Goal: Task Accomplishment & Management: Use online tool/utility

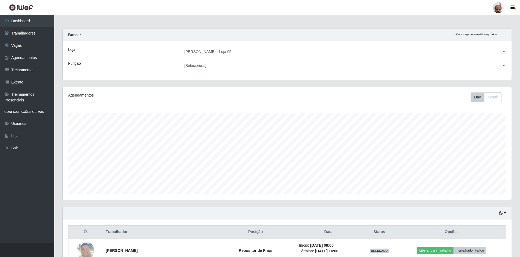
select select "252"
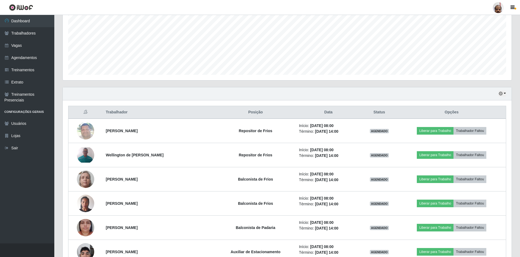
scroll to position [111, 0]
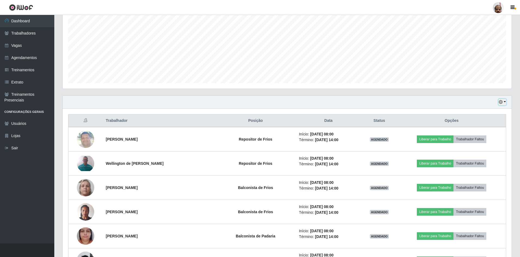
click at [505, 102] on button "button" at bounding box center [503, 102] width 8 height 6
click at [481, 126] on button "1 dia" at bounding box center [484, 122] width 43 height 11
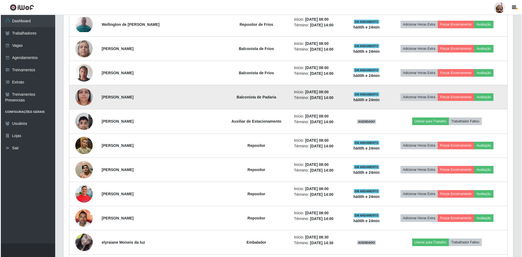
scroll to position [260, 0]
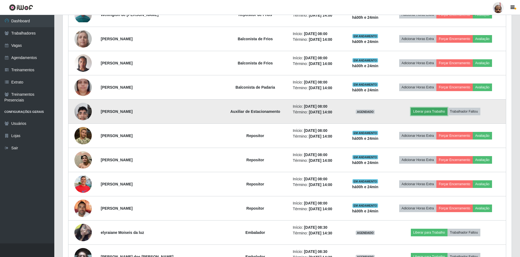
click at [427, 111] on button "Liberar para Trabalho" at bounding box center [429, 112] width 37 height 8
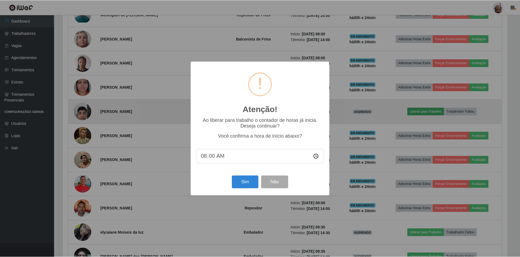
scroll to position [113, 447]
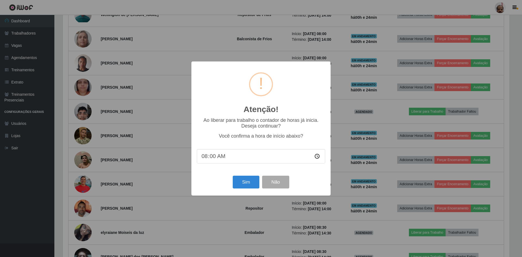
click at [213, 158] on input "08:00" at bounding box center [261, 156] width 128 height 14
type input "08:24"
click at [250, 184] on button "Sim" at bounding box center [246, 182] width 26 height 13
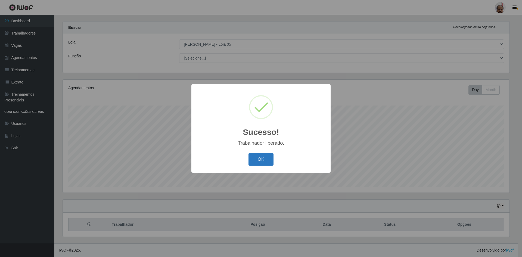
click at [268, 158] on button "OK" at bounding box center [260, 159] width 25 height 13
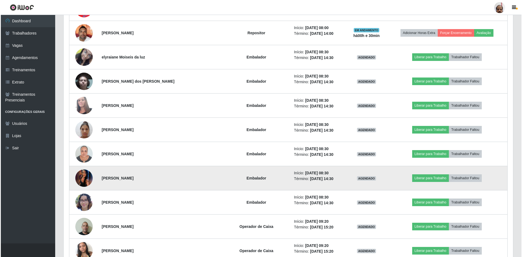
scroll to position [442, 0]
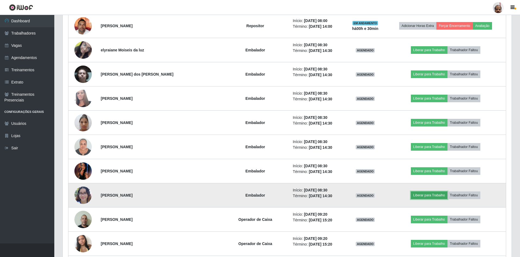
click at [425, 196] on button "Liberar para Trabalho" at bounding box center [429, 195] width 37 height 8
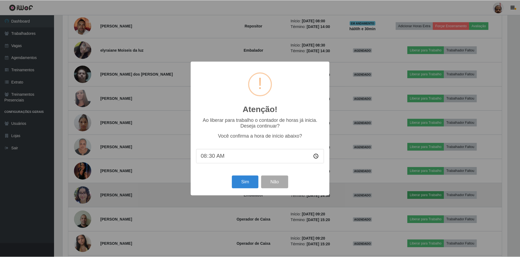
scroll to position [113, 447]
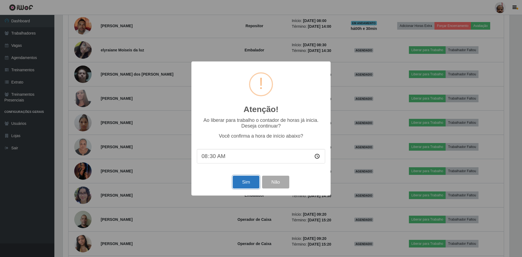
click at [243, 182] on button "Sim" at bounding box center [246, 182] width 26 height 13
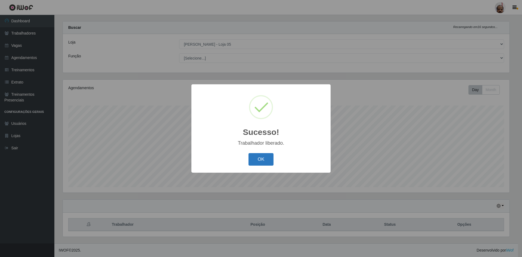
click at [263, 155] on button "OK" at bounding box center [260, 159] width 25 height 13
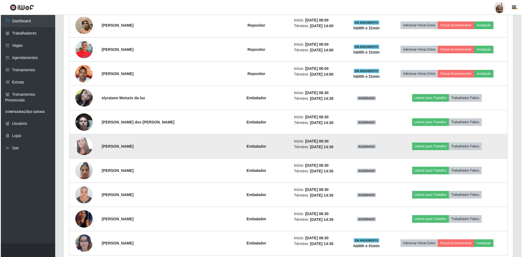
scroll to position [408, 0]
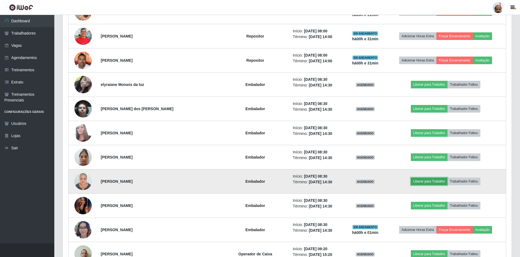
click at [423, 179] on button "Liberar para Trabalho" at bounding box center [429, 181] width 37 height 8
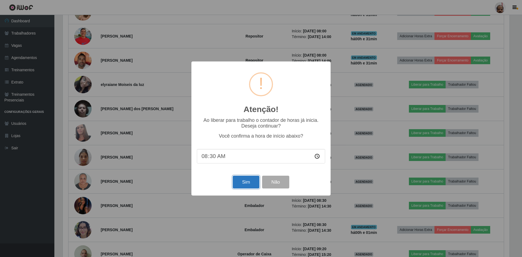
click at [247, 180] on button "Sim" at bounding box center [246, 182] width 26 height 13
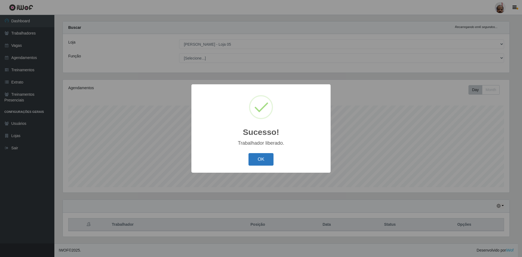
click at [262, 159] on button "OK" at bounding box center [260, 159] width 25 height 13
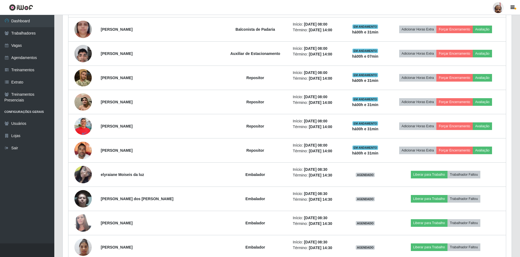
scroll to position [353, 0]
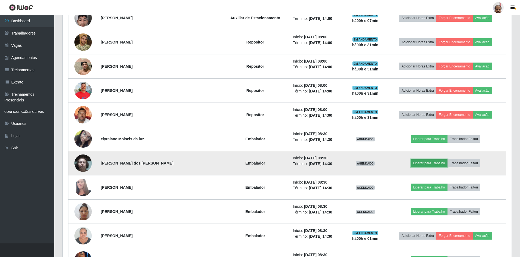
click at [412, 161] on button "Liberar para Trabalho" at bounding box center [429, 163] width 37 height 8
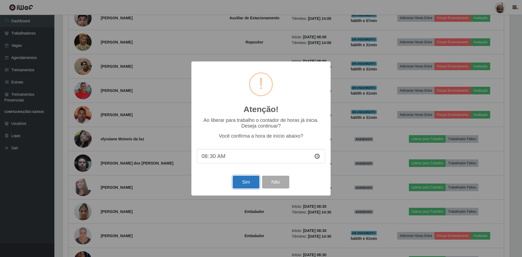
click at [242, 179] on button "Sim" at bounding box center [246, 182] width 26 height 13
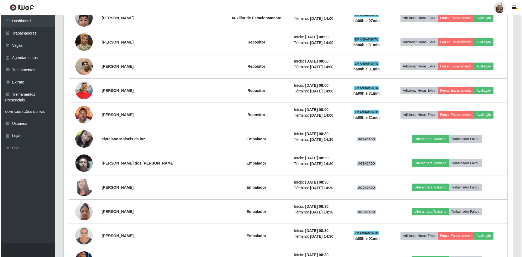
scroll to position [0, 0]
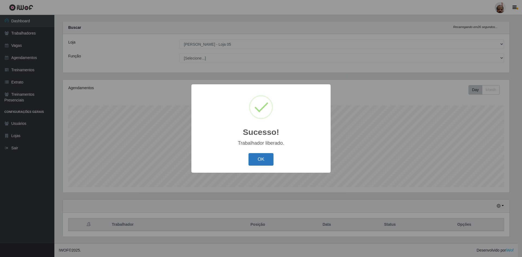
click at [255, 158] on button "OK" at bounding box center [260, 159] width 25 height 13
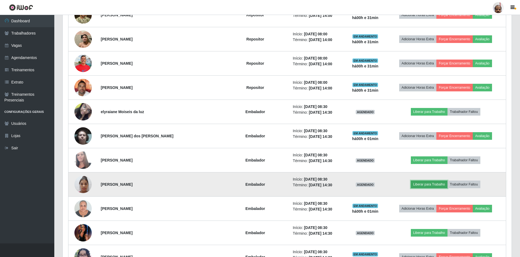
click at [419, 183] on button "Liberar para Trabalho" at bounding box center [429, 184] width 37 height 8
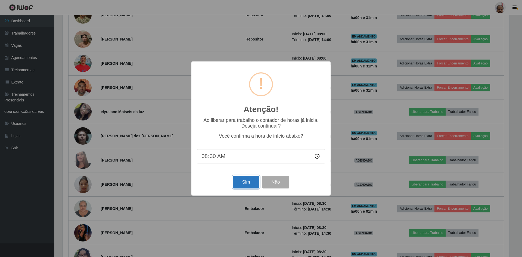
click at [248, 185] on button "Sim" at bounding box center [246, 182] width 26 height 13
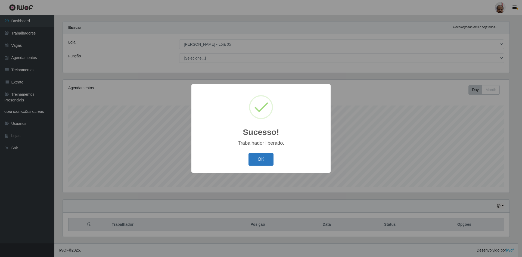
click at [261, 156] on button "OK" at bounding box center [260, 159] width 25 height 13
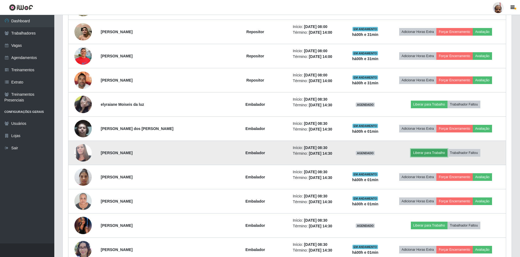
click at [425, 152] on button "Liberar para Trabalho" at bounding box center [429, 153] width 37 height 8
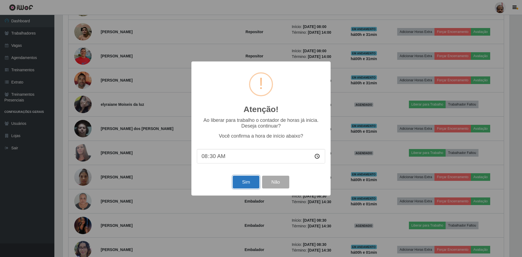
click at [243, 184] on button "Sim" at bounding box center [246, 182] width 26 height 13
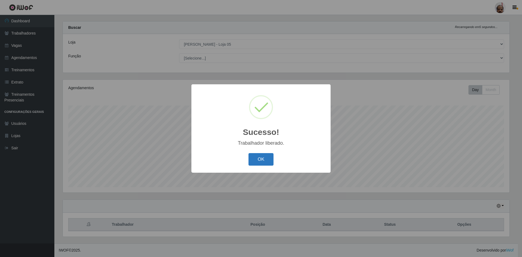
click at [257, 159] on button "OK" at bounding box center [260, 159] width 25 height 13
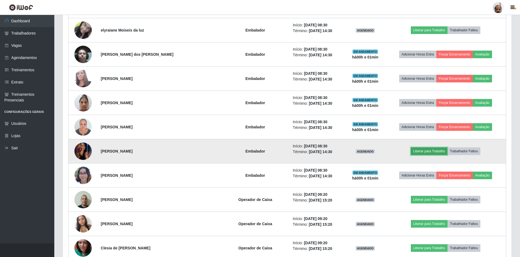
click at [418, 150] on button "Liberar para Trabalho" at bounding box center [429, 151] width 37 height 8
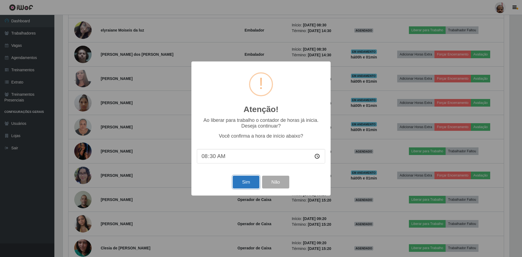
click at [248, 182] on button "Sim" at bounding box center [246, 182] width 26 height 13
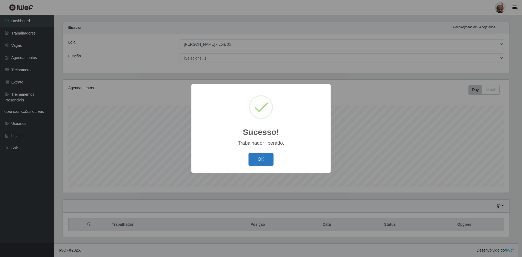
click at [258, 160] on button "OK" at bounding box center [260, 159] width 25 height 13
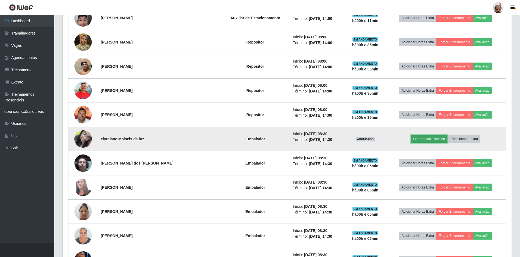
click at [418, 138] on button "Liberar para Trabalho" at bounding box center [429, 139] width 37 height 8
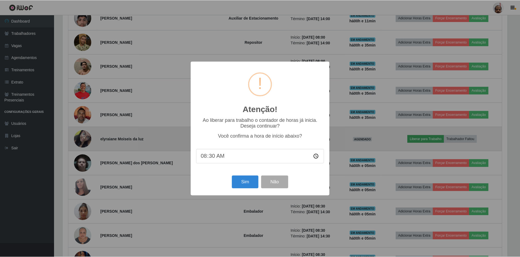
scroll to position [113, 447]
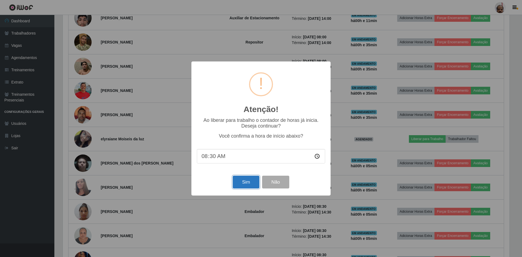
click at [240, 185] on button "Sim" at bounding box center [246, 182] width 26 height 13
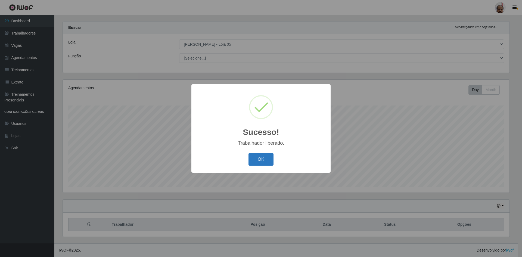
click at [255, 166] on button "OK" at bounding box center [260, 159] width 25 height 13
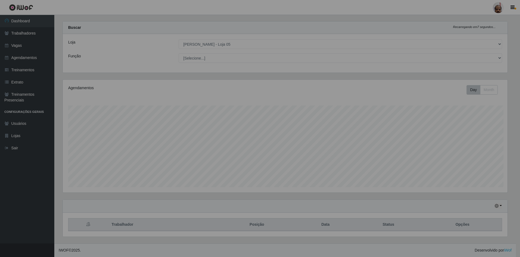
scroll to position [113, 449]
